Goal: Answer question/provide support: Share knowledge or assist other users

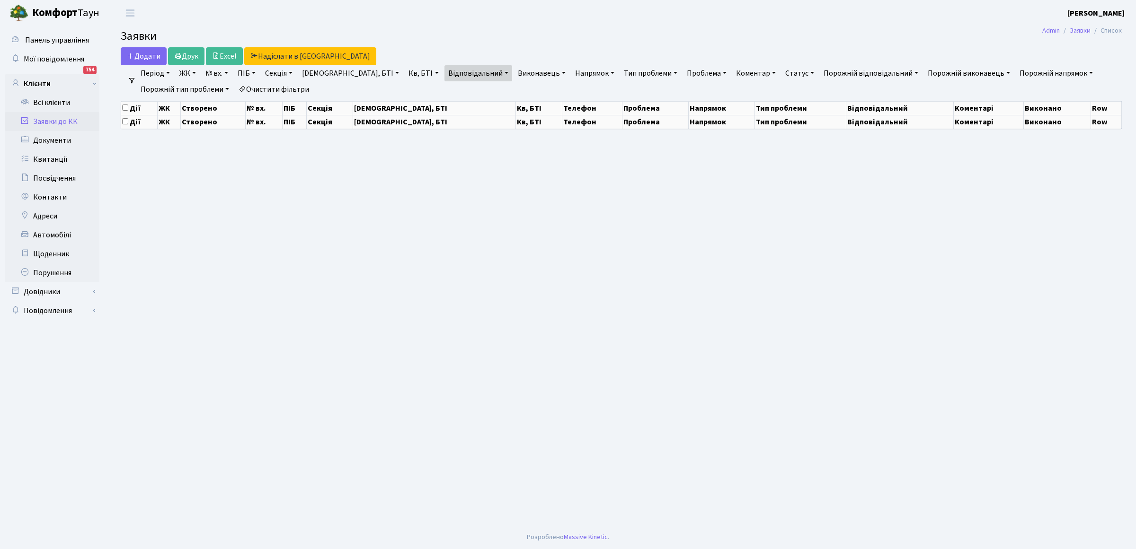
select select "25"
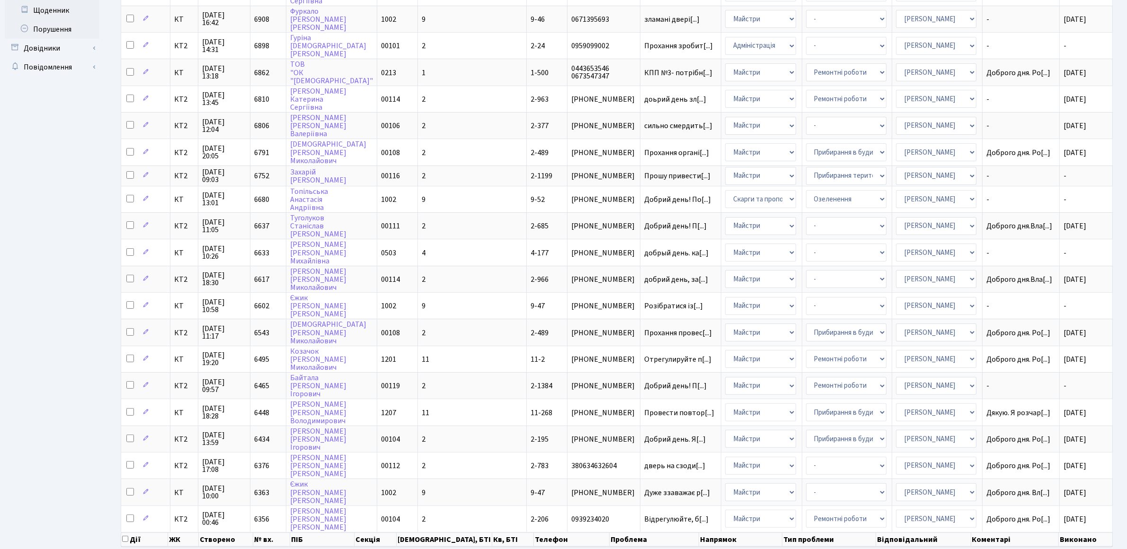
scroll to position [277, 0]
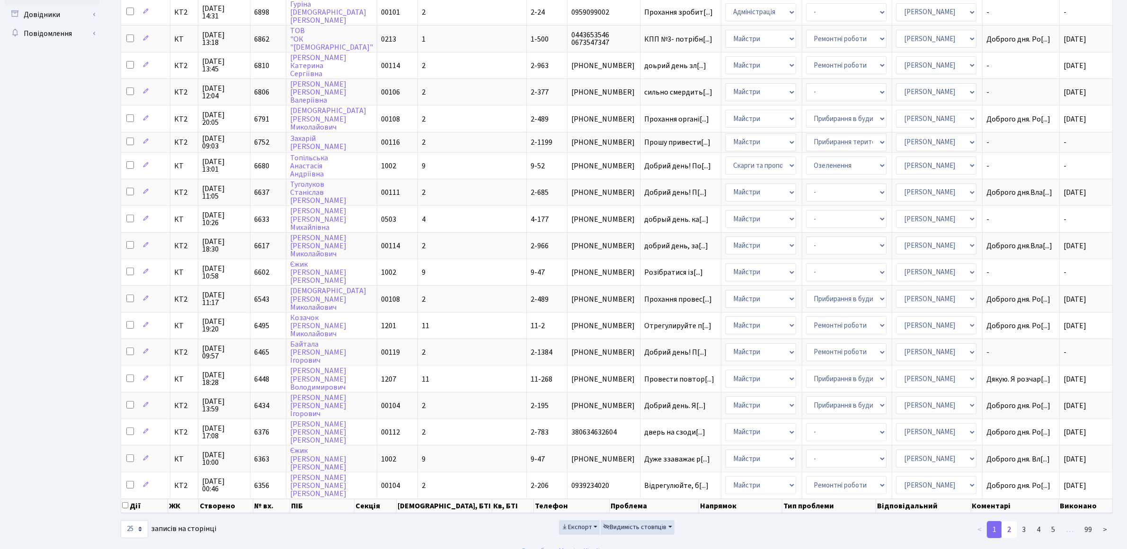
drag, startPoint x: 1013, startPoint y: 517, endPoint x: 1011, endPoint y: 512, distance: 5.3
click at [1013, 522] on link "2" at bounding box center [1008, 530] width 15 height 17
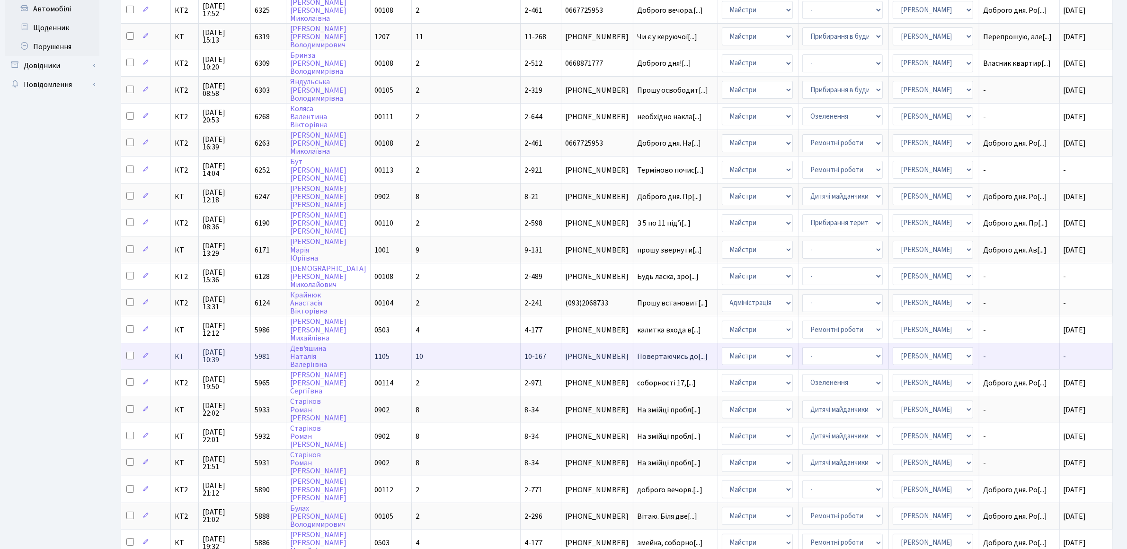
scroll to position [283, 0]
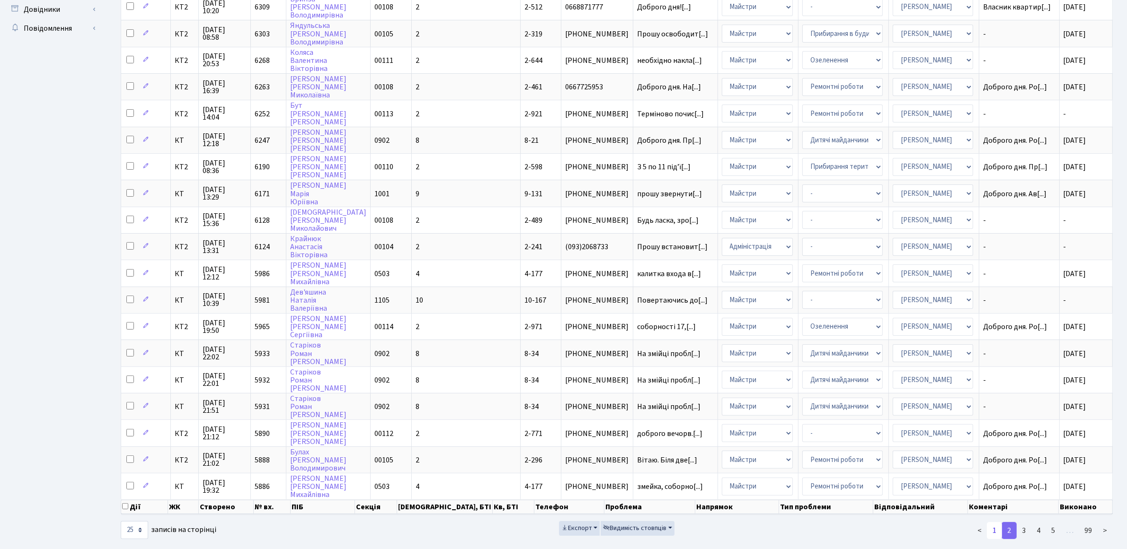
click at [995, 522] on link "1" at bounding box center [994, 530] width 15 height 17
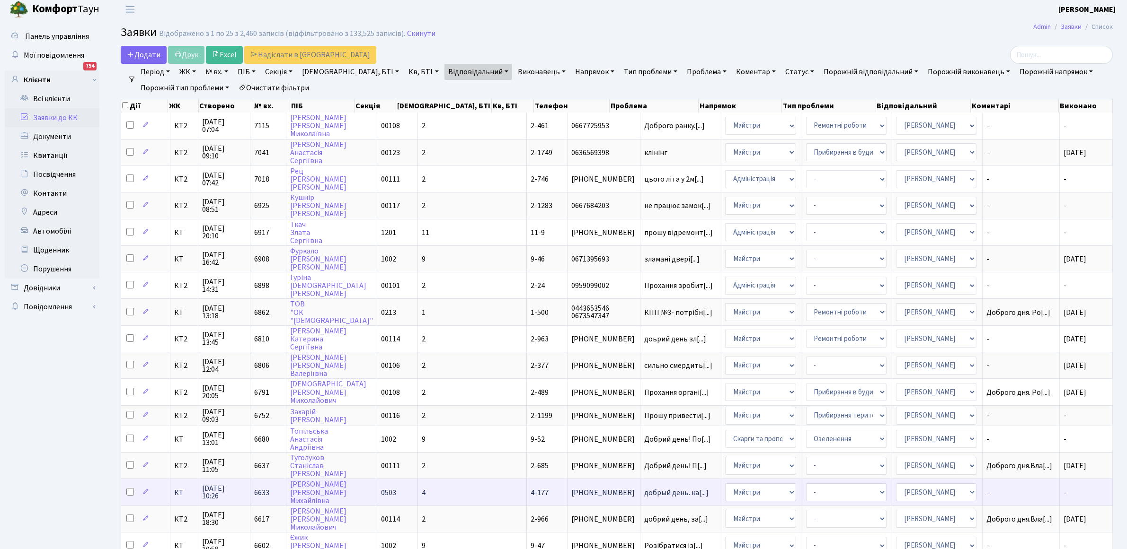
scroll to position [0, 0]
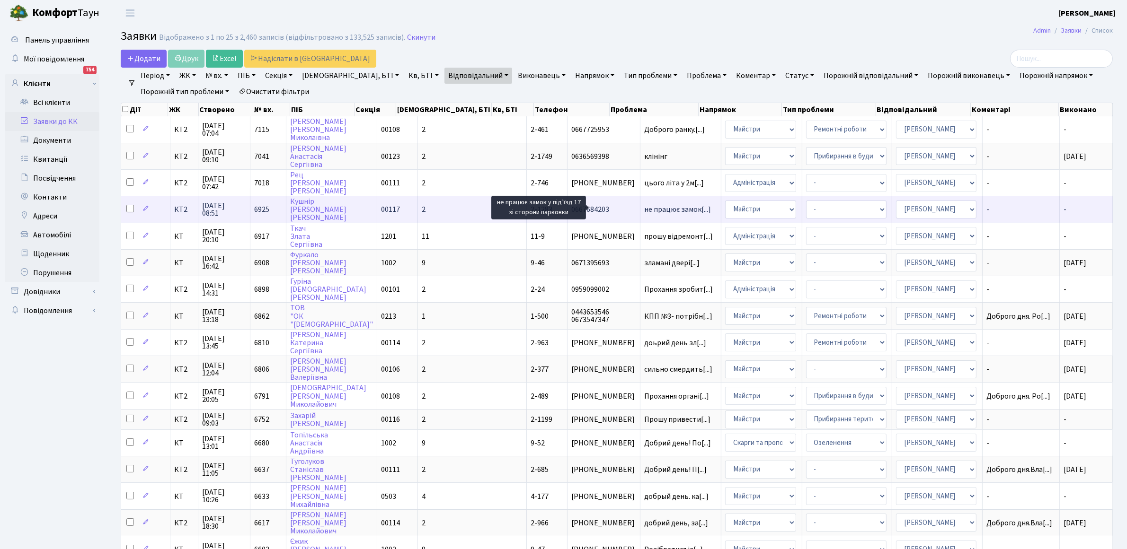
click at [644, 206] on span "не працює замок[...]" at bounding box center [677, 209] width 67 height 10
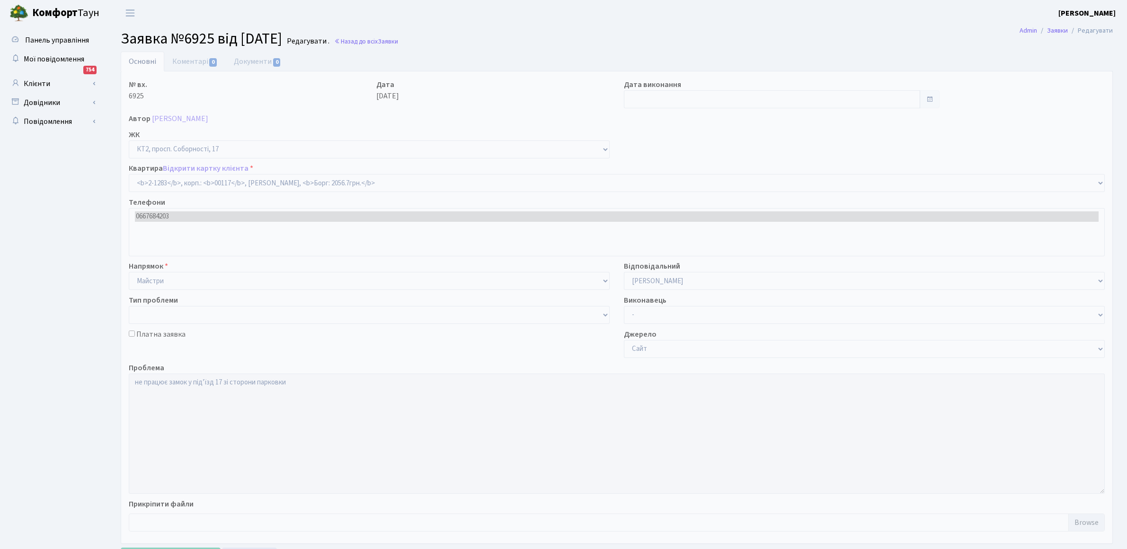
select select "12898"
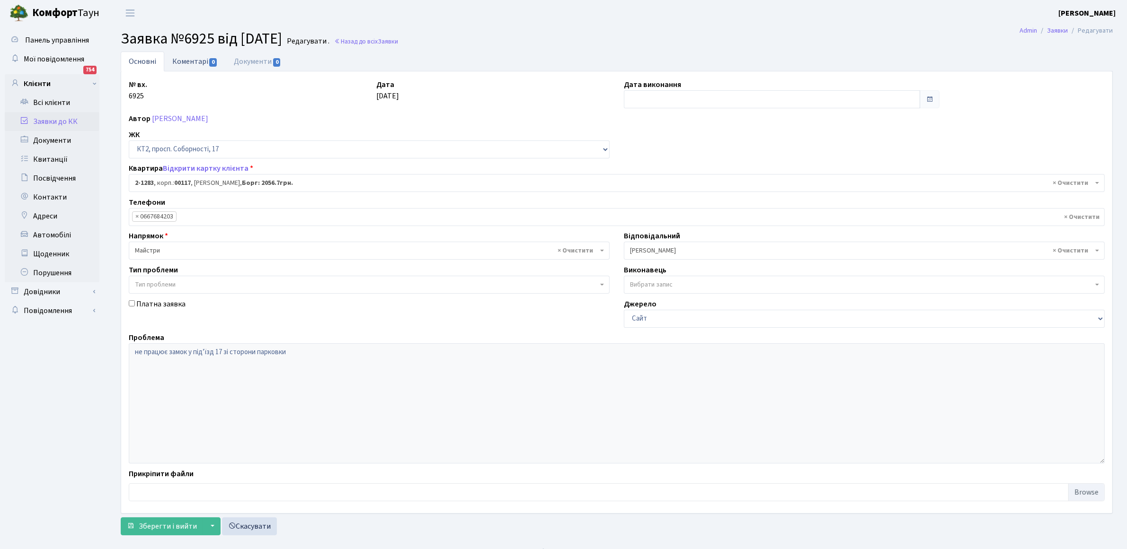
click at [185, 64] on link "Коментарі 0" at bounding box center [195, 61] width 62 height 19
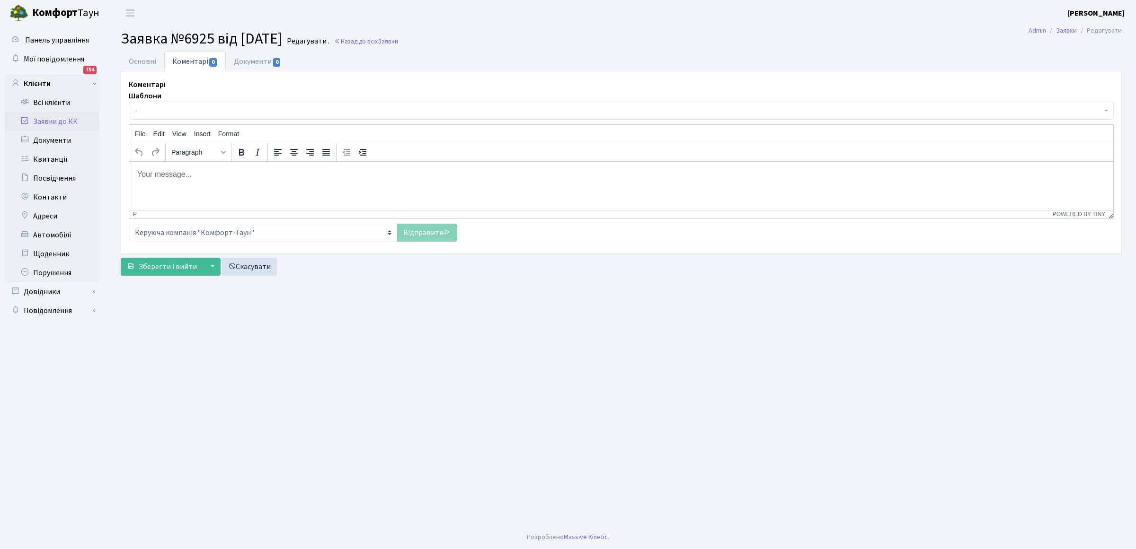
click at [198, 176] on p "Rich Text Area. Press ALT-0 for help." at bounding box center [621, 174] width 969 height 10
click at [434, 235] on link "Відправити" at bounding box center [427, 233] width 60 height 18
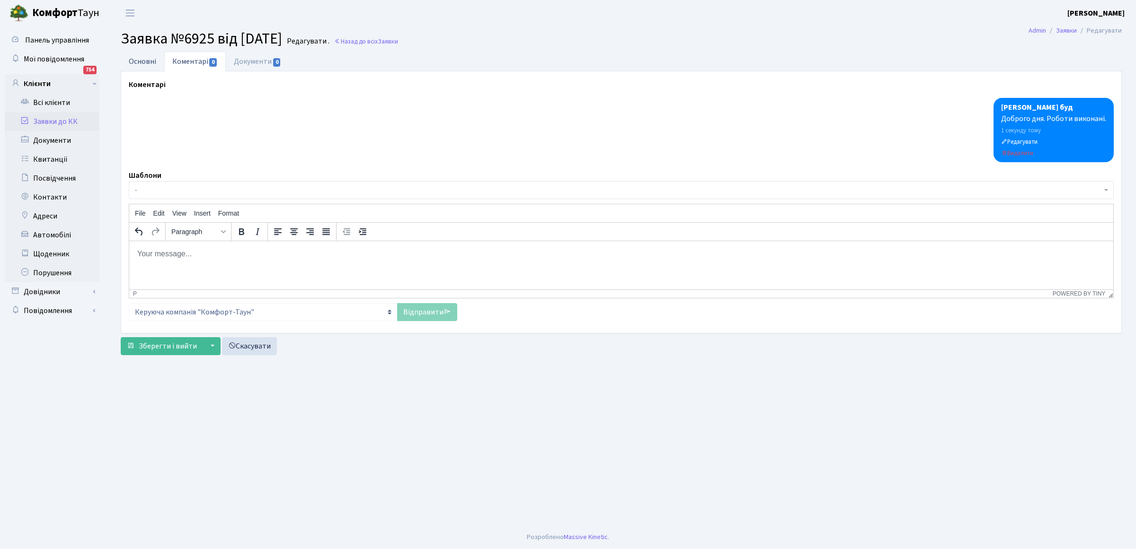
click at [135, 60] on link "Основні" at bounding box center [143, 61] width 44 height 19
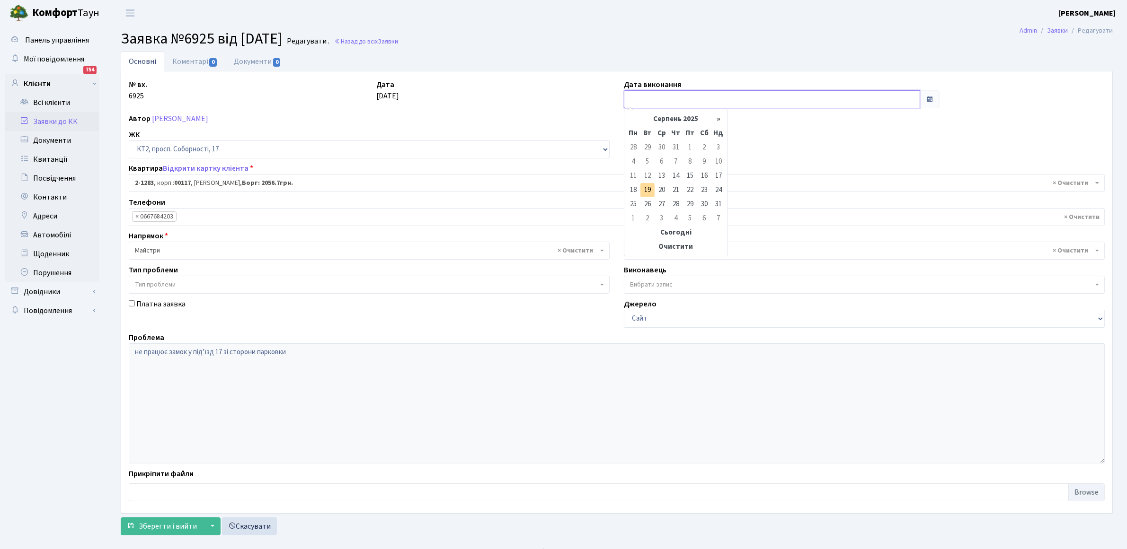
click at [716, 97] on input "text" at bounding box center [772, 99] width 296 height 18
click at [649, 189] on td "19" at bounding box center [647, 190] width 14 height 14
type input "[DATE]"
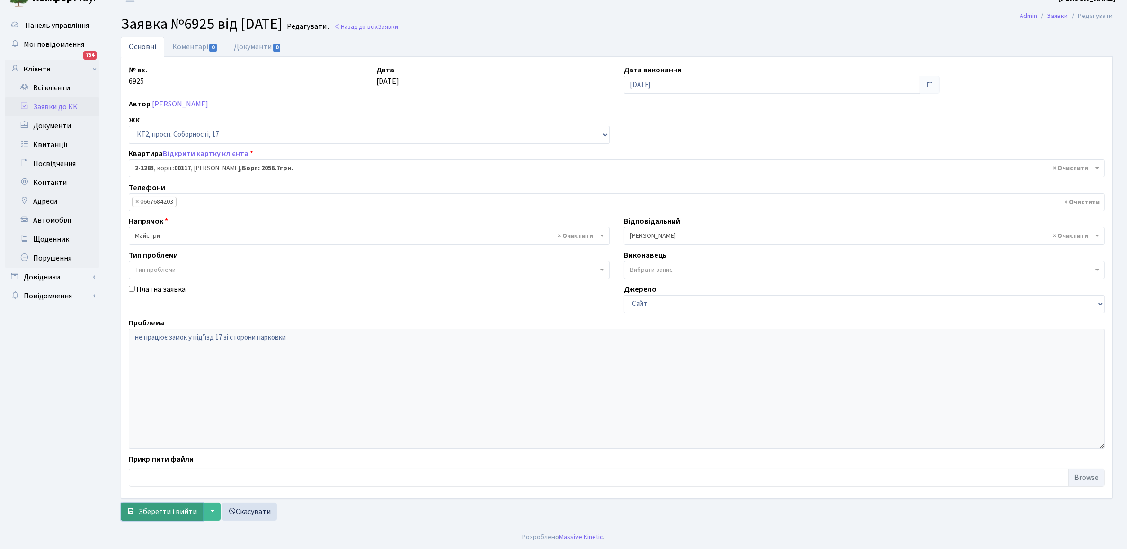
click at [169, 513] on span "Зберегти і вийти" at bounding box center [168, 512] width 58 height 10
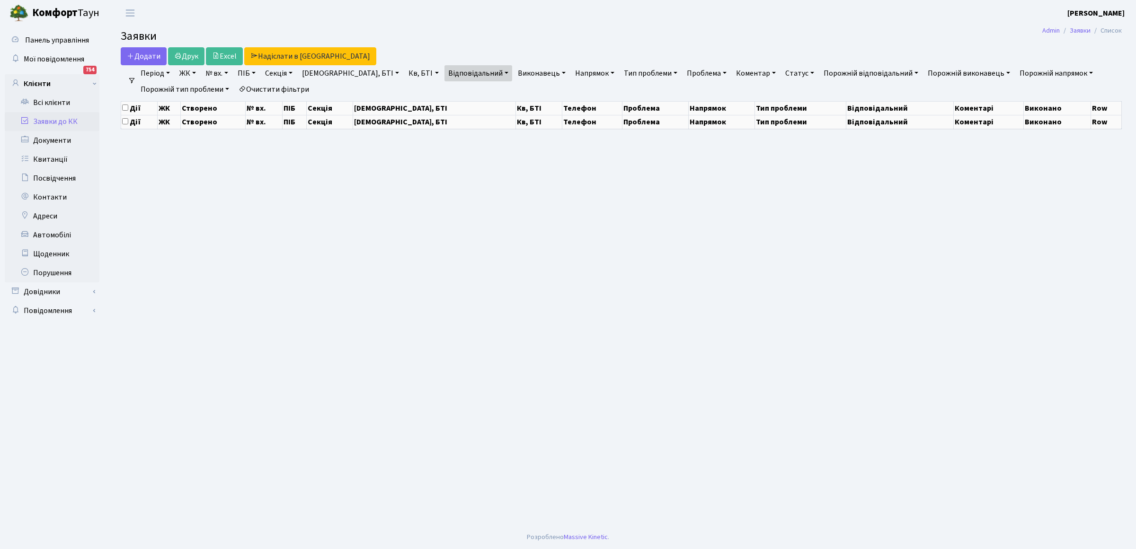
select select "25"
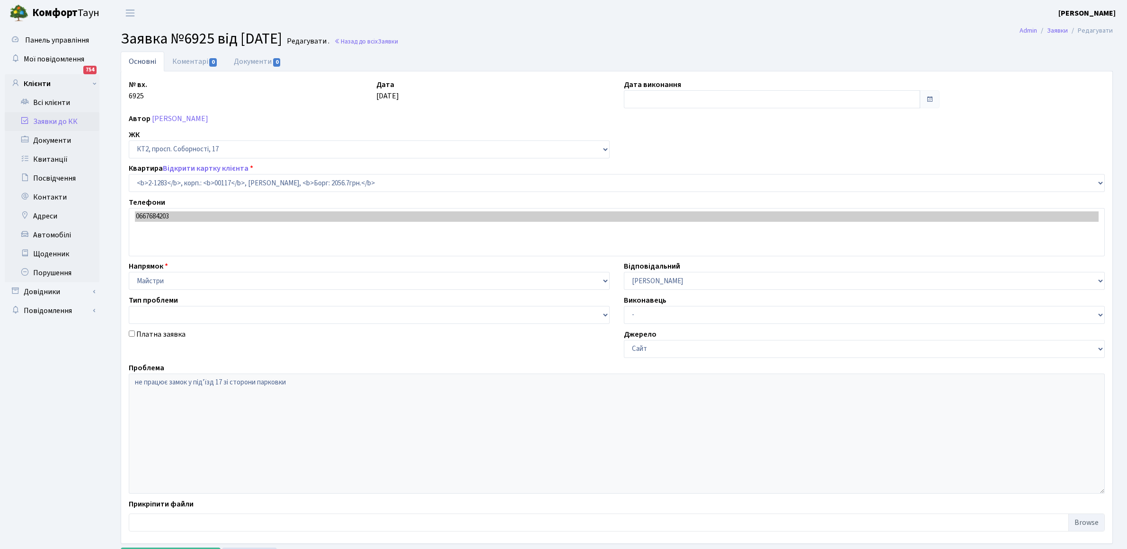
select select "12898"
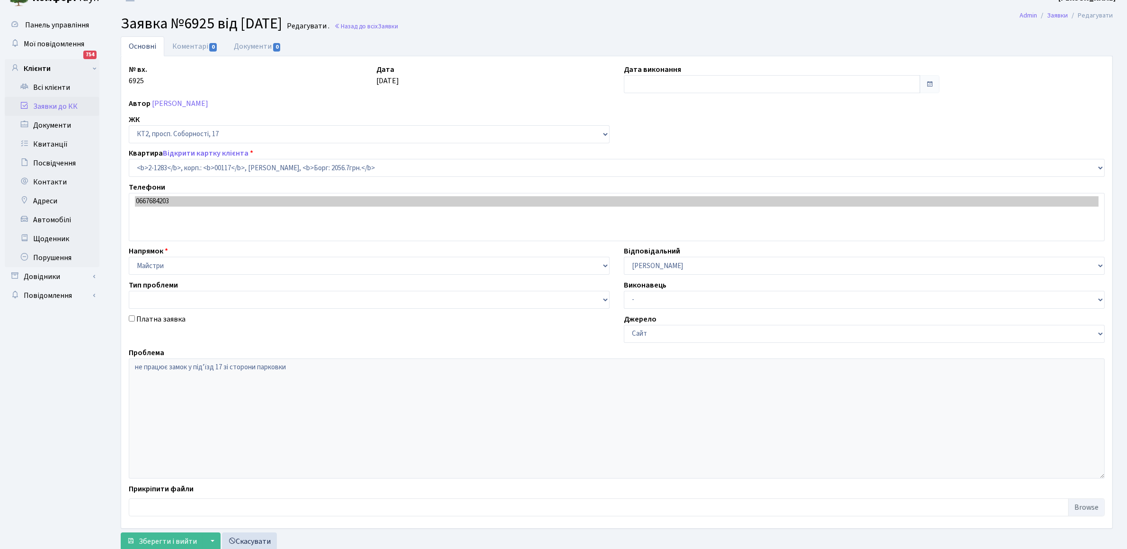
scroll to position [15, 0]
